Goal: Transaction & Acquisition: Download file/media

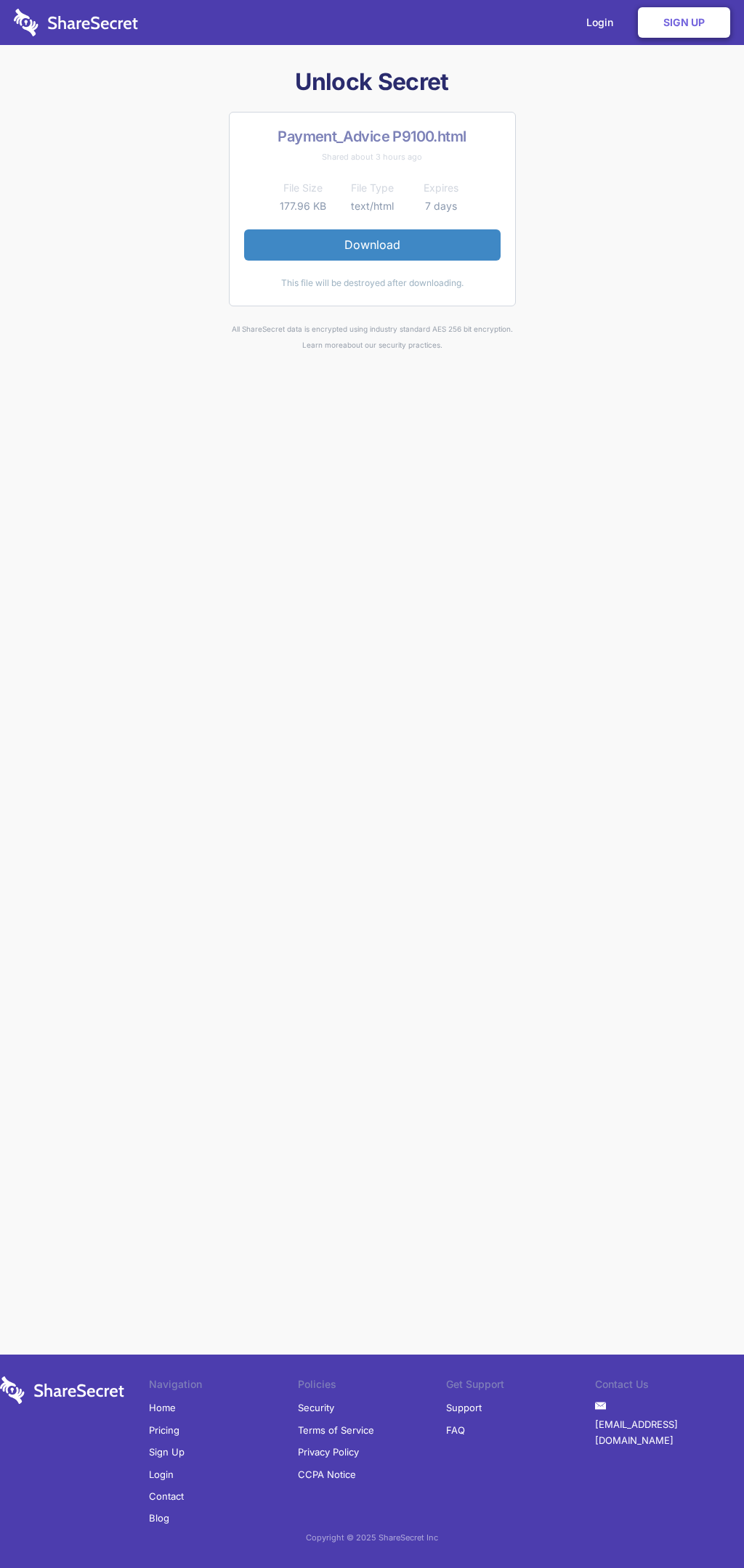
click at [372, 244] on link "Download" at bounding box center [372, 244] width 257 height 30
